Goal: Task Accomplishment & Management: Contribute content

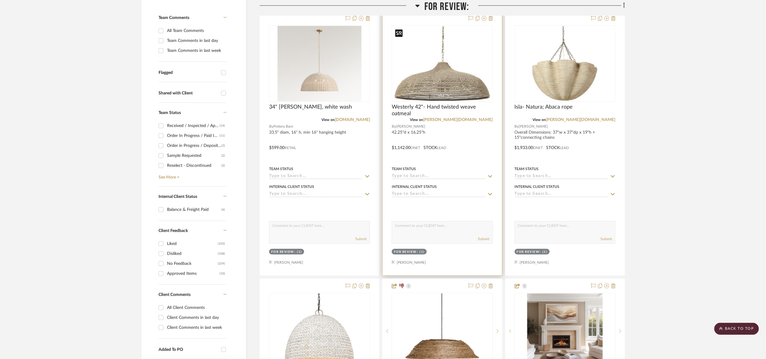
scroll to position [45, 0]
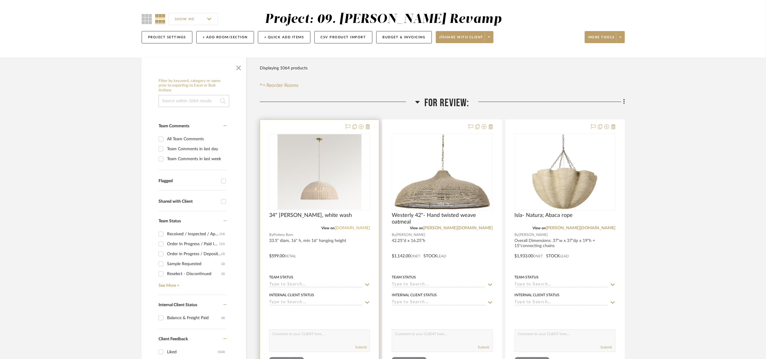
click at [359, 226] on link "[DOMAIN_NAME]" at bounding box center [352, 228] width 35 height 4
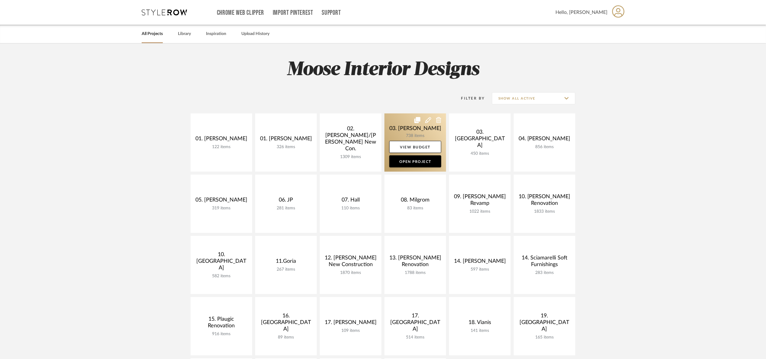
click at [414, 124] on link at bounding box center [416, 143] width 62 height 58
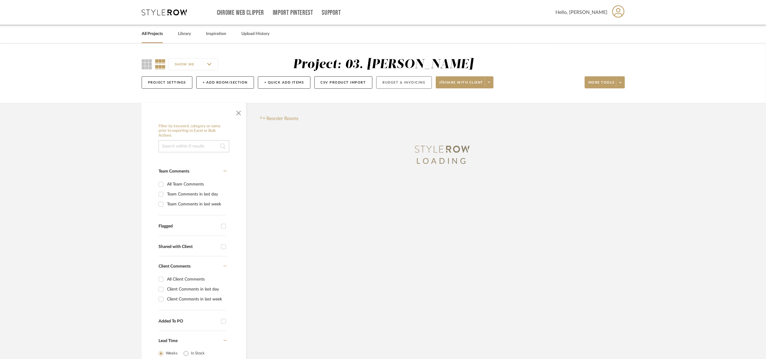
click at [403, 78] on button "Budget & Invoicing" at bounding box center [404, 82] width 56 height 12
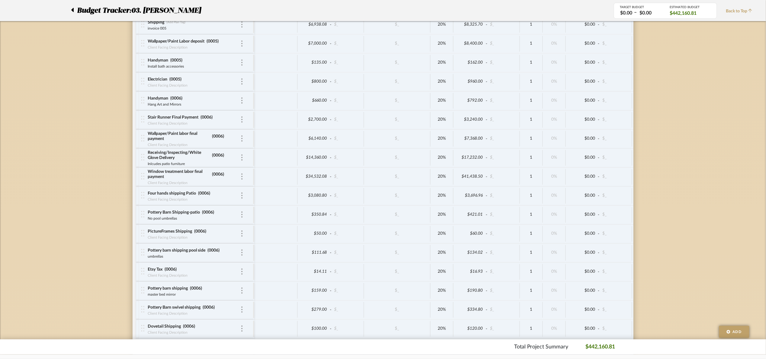
scroll to position [2346, 0]
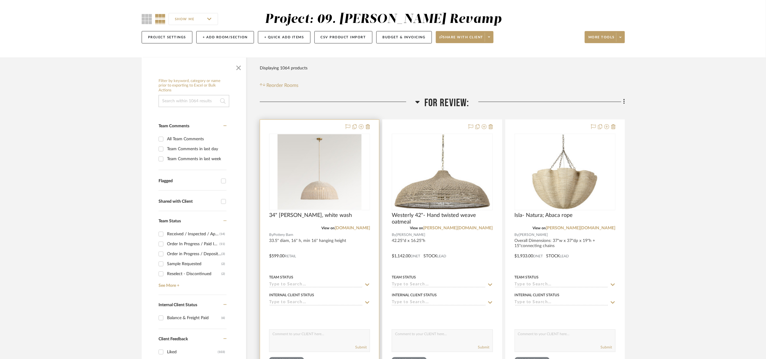
click at [354, 176] on img "0" at bounding box center [320, 172] width 84 height 76
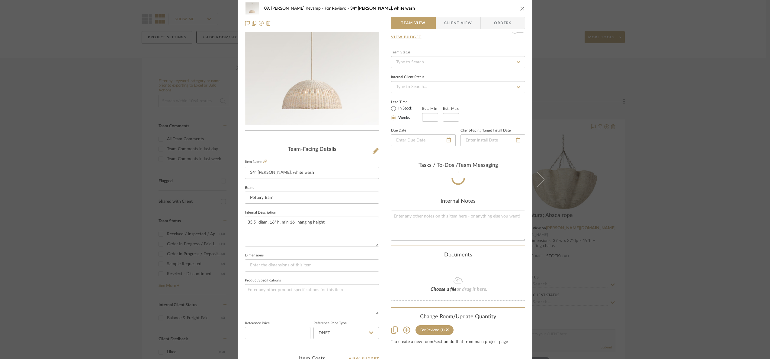
scroll to position [204, 0]
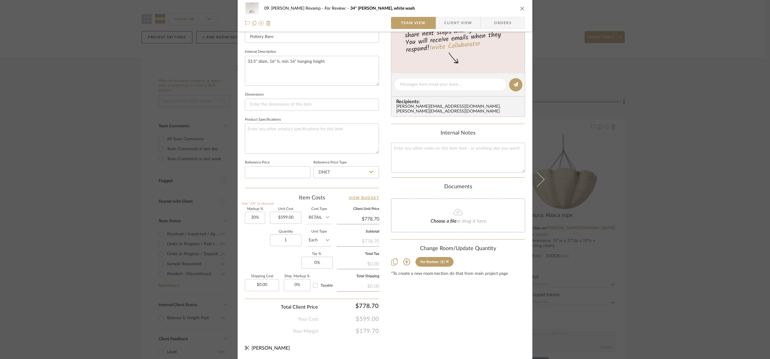
drag, startPoint x: 321, startPoint y: 220, endPoint x: 319, endPoint y: 223, distance: 4.2
click at [321, 220] on input "Retail" at bounding box center [319, 218] width 26 height 12
click at [318, 233] on span "DNET" at bounding box center [316, 233] width 11 height 4
type input "DNET"
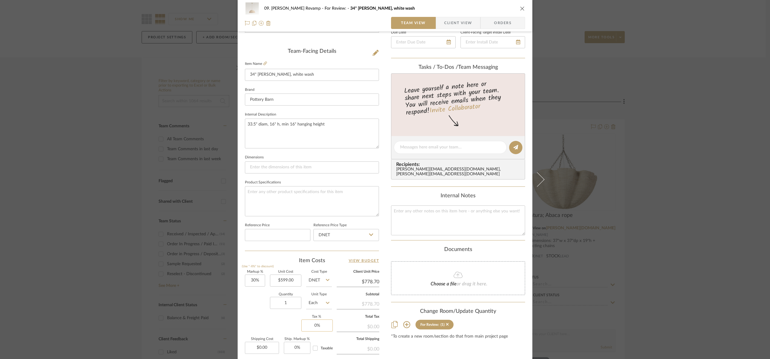
scroll to position [158, 0]
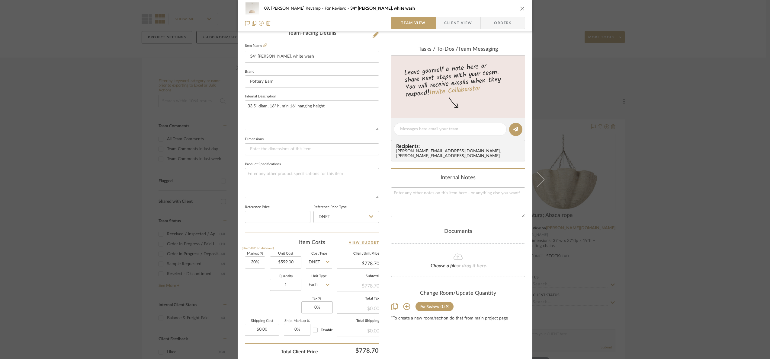
click at [301, 266] on div "Markup % (Use "-X%" to discount) 30% Unit Cost $599.00 Cost Type DNET Client Un…" at bounding box center [312, 297] width 134 height 88
click at [292, 263] on input "599.00" at bounding box center [285, 263] width 31 height 12
type input "$479.20"
click at [259, 285] on div "Quantity 1 Unit Type Each" at bounding box center [288, 285] width 87 height 21
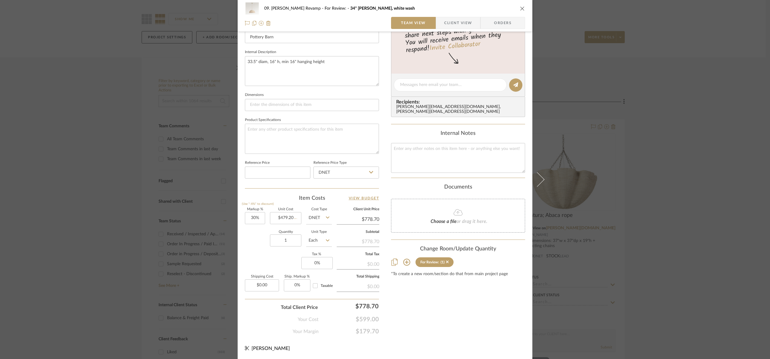
scroll to position [204, 0]
type input "$622.96"
drag, startPoint x: 359, startPoint y: 310, endPoint x: 341, endPoint y: 314, distance: 17.8
click at [342, 314] on form "Markup % (Use "-X%" to discount) 30% Unit Cost $479.20 Cost Type DNET Client Un…" at bounding box center [312, 271] width 134 height 127
type input "599"
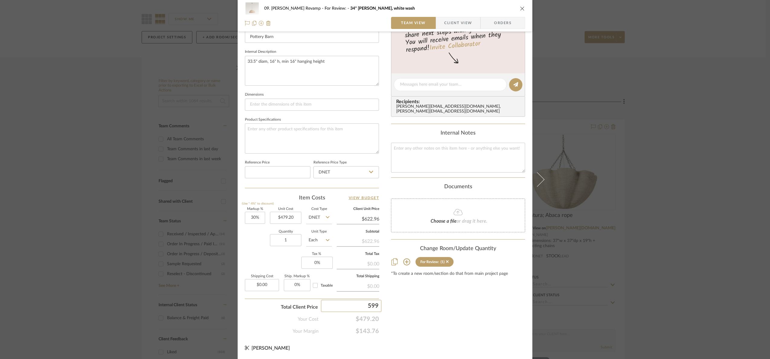
click at [419, 301] on div "Content here copies to Client View - confirm visibility there. Show in Client D…" at bounding box center [458, 86] width 134 height 497
click at [727, 202] on div "09. [PERSON_NAME] Revamp For Review: 34" [PERSON_NAME] - Woven, white wash Team…" at bounding box center [385, 179] width 770 height 359
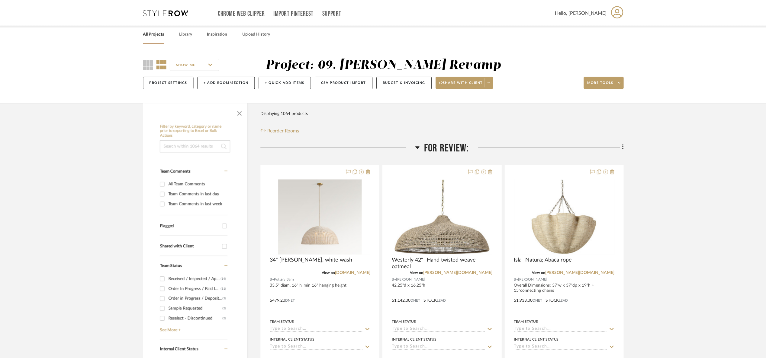
scroll to position [45, 0]
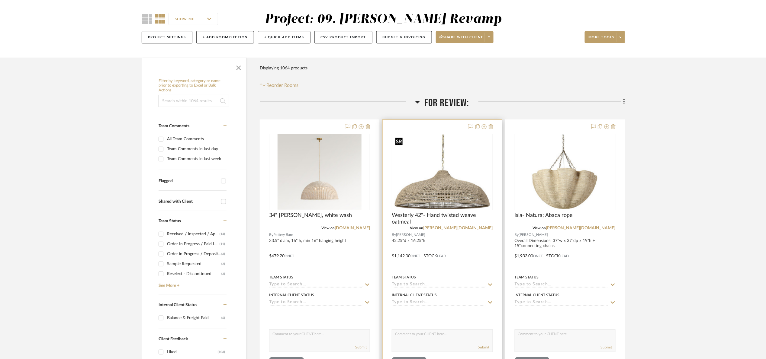
click at [466, 186] on img "0" at bounding box center [442, 172] width 100 height 75
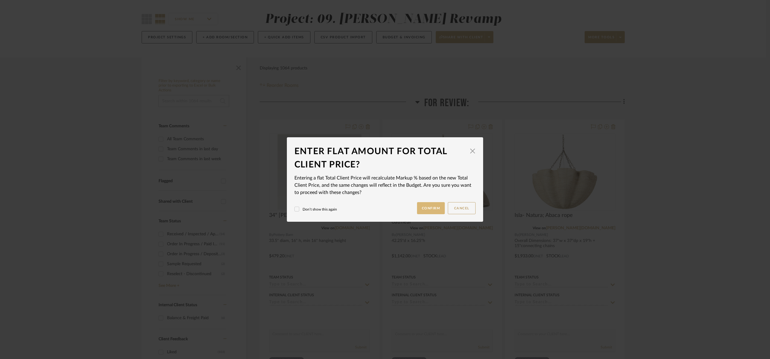
click at [425, 209] on button "Confirm" at bounding box center [431, 208] width 28 height 12
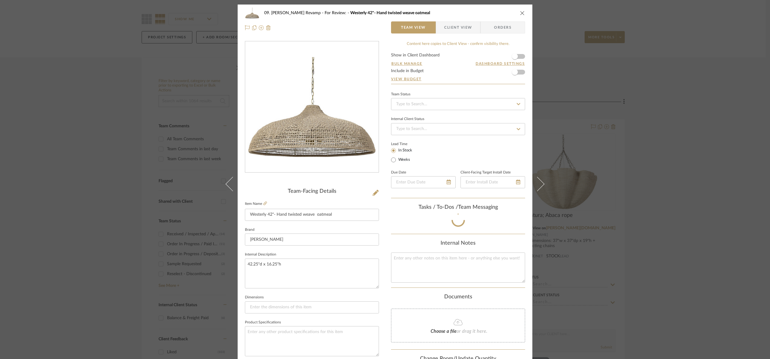
scroll to position [204, 0]
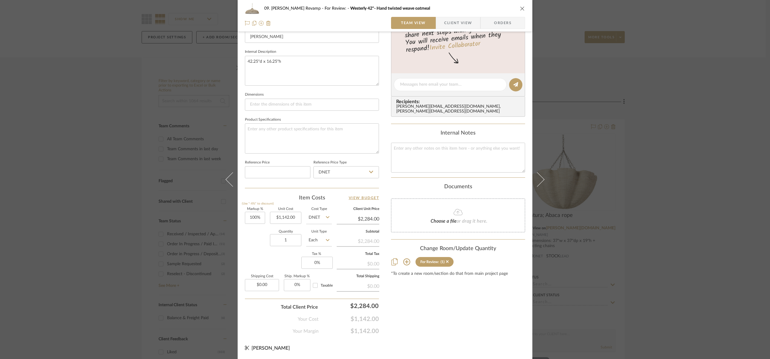
click at [684, 208] on div "09. [PERSON_NAME] Revamp For Review: Westerly 42"- Hand twisted weave oatmeal T…" at bounding box center [385, 179] width 770 height 359
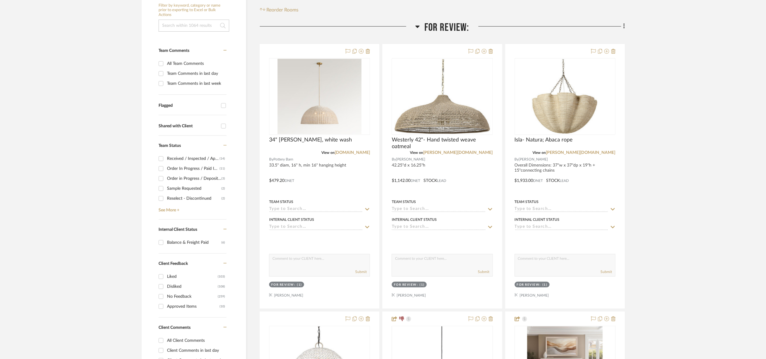
scroll to position [317, 0]
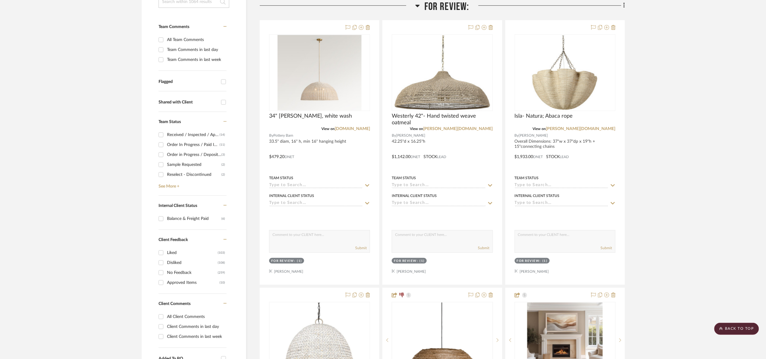
scroll to position [45, 0]
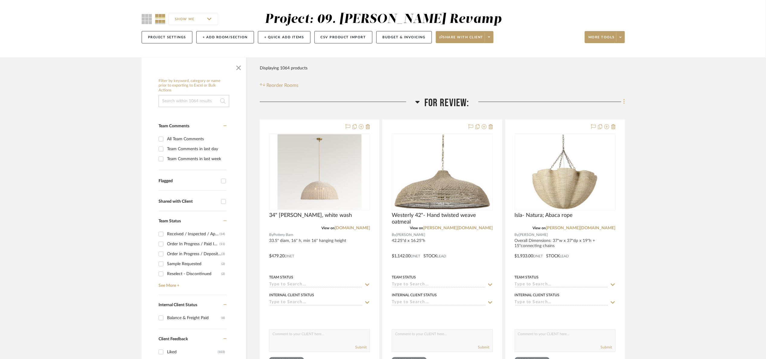
click at [624, 105] on icon at bounding box center [625, 101] width 2 height 7
click at [594, 117] on span "Add New Item" at bounding box center [593, 115] width 27 height 5
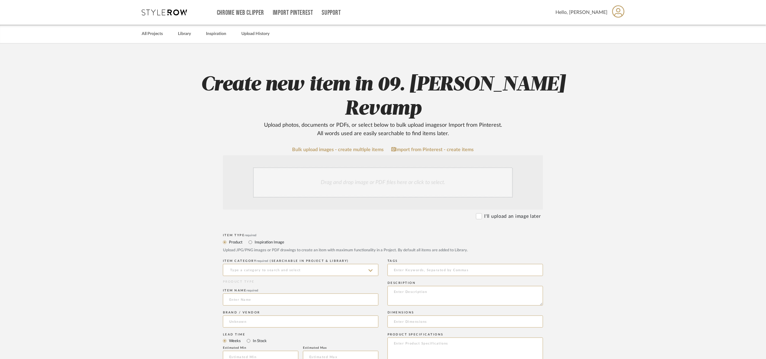
click at [352, 170] on div "Drag and drop image or PDF files here or click to select." at bounding box center [383, 183] width 260 height 30
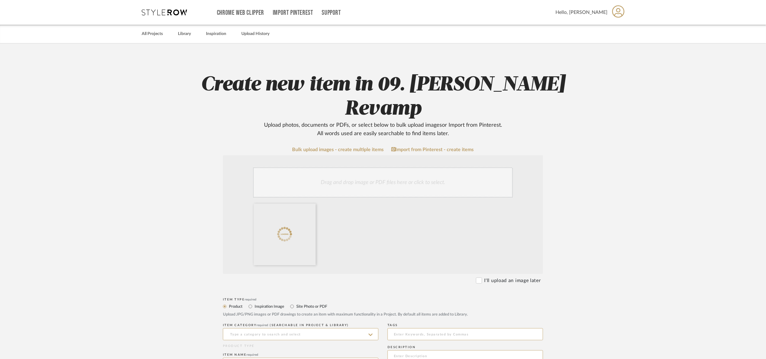
click at [362, 168] on div "Drag and drop image or PDF files here or click to select." at bounding box center [383, 183] width 260 height 30
click at [271, 304] on label "Inspiration Image" at bounding box center [269, 307] width 30 height 7
click at [254, 303] on input "Inspiration Image" at bounding box center [250, 306] width 7 height 7
radio input "true"
click at [262, 329] on input at bounding box center [301, 335] width 156 height 12
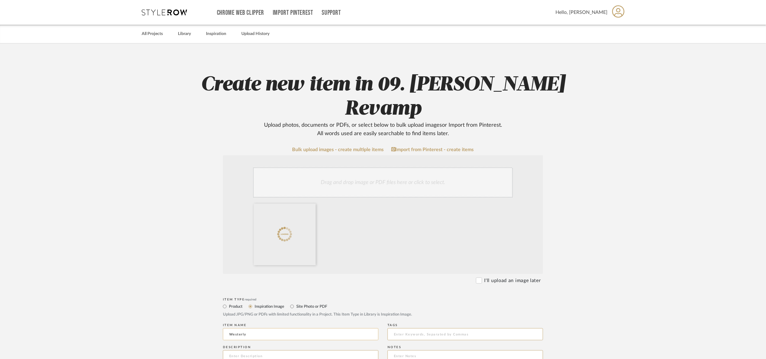
click at [229, 329] on input "Westerly" at bounding box center [301, 335] width 156 height 12
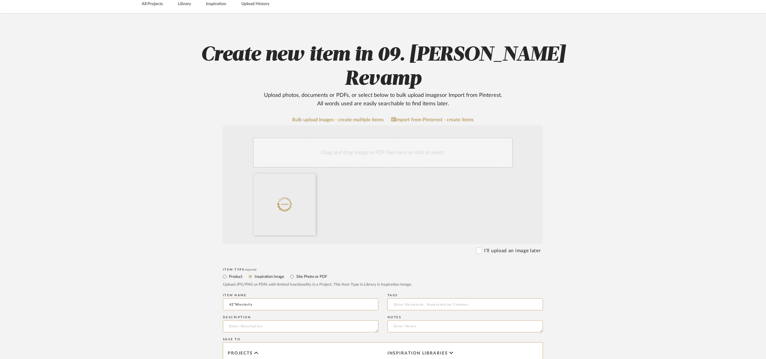
scroll to position [136, 0]
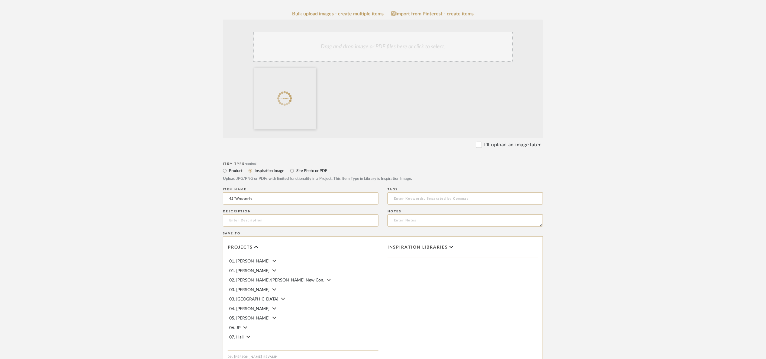
type input "42"Westerly"
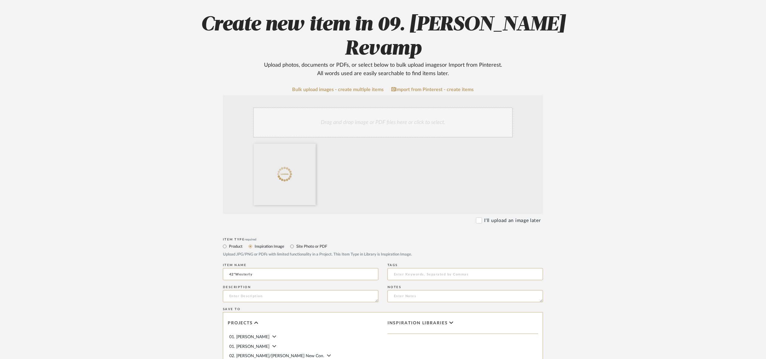
scroll to position [45, 0]
